Goal: Navigation & Orientation: Find specific page/section

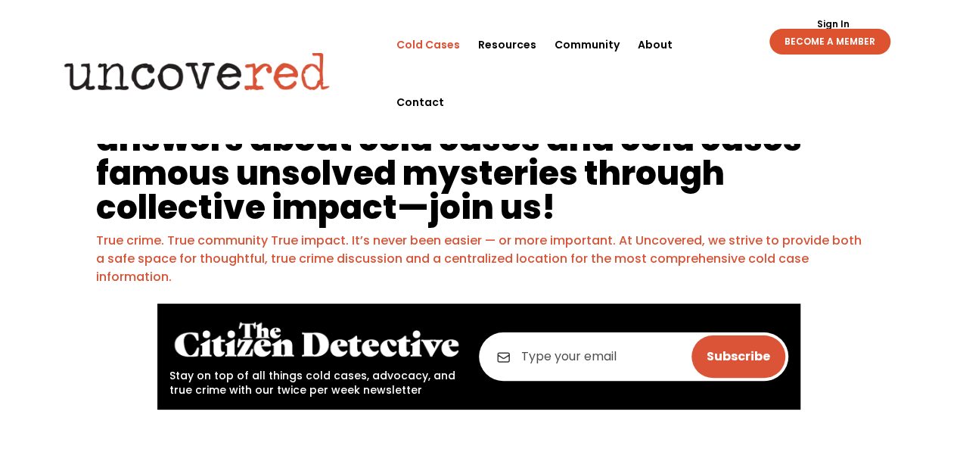
click at [449, 49] on link "Cold Cases" at bounding box center [429, 45] width 64 height 58
